Goal: Navigation & Orientation: Find specific page/section

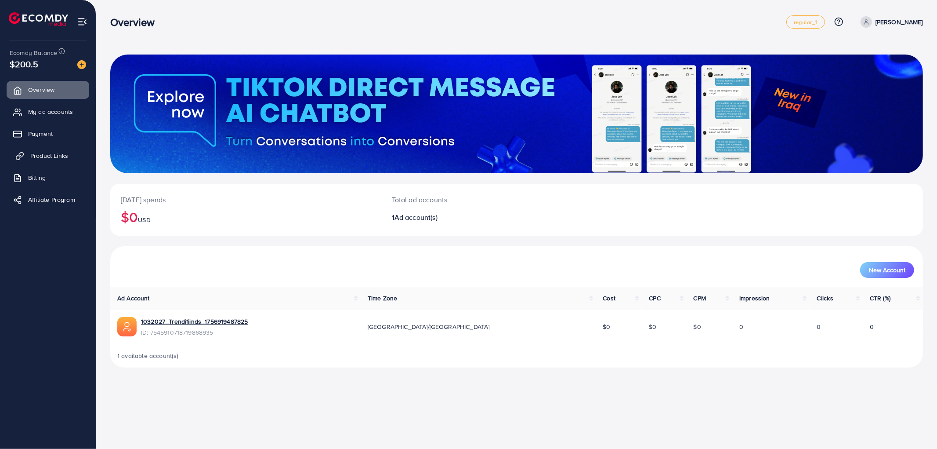
click at [55, 147] on link "Product Links" at bounding box center [48, 156] width 83 height 18
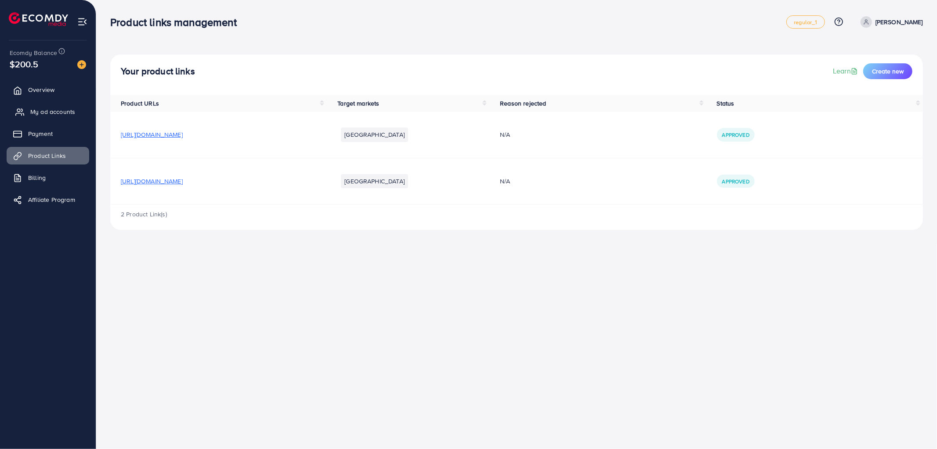
click at [40, 106] on link "My ad accounts" at bounding box center [48, 112] width 83 height 18
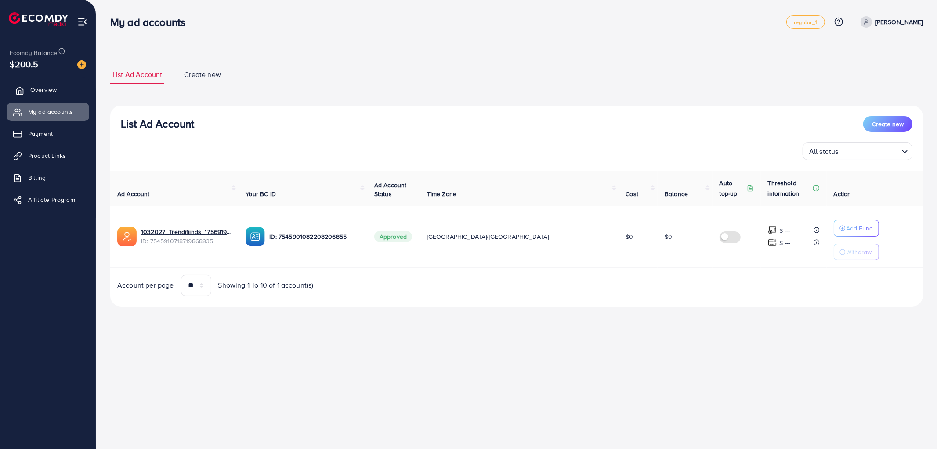
click at [55, 91] on span "Overview" at bounding box center [43, 89] width 26 height 9
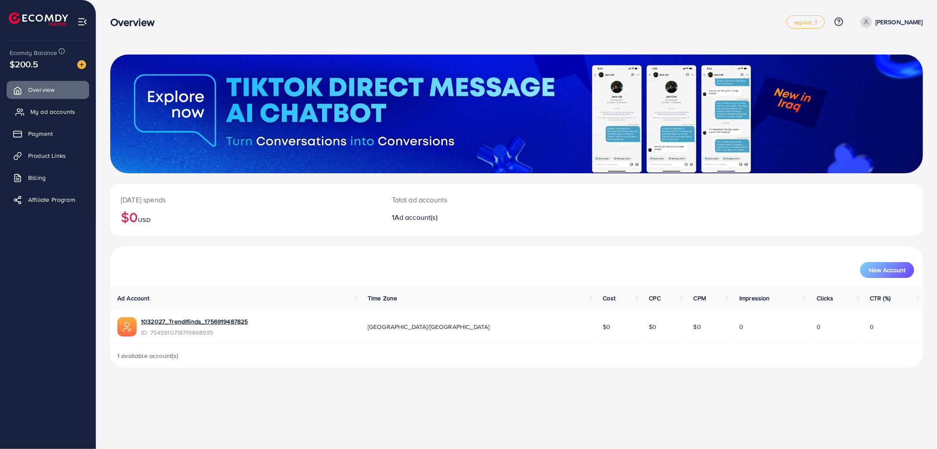
click at [68, 112] on span "My ad accounts" at bounding box center [52, 111] width 45 height 9
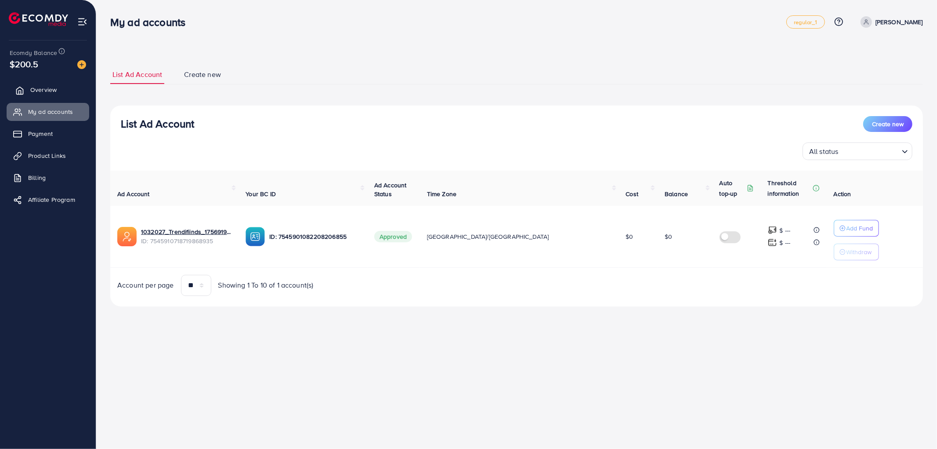
click at [66, 85] on link "Overview" at bounding box center [48, 90] width 83 height 18
